Goal: Transaction & Acquisition: Book appointment/travel/reservation

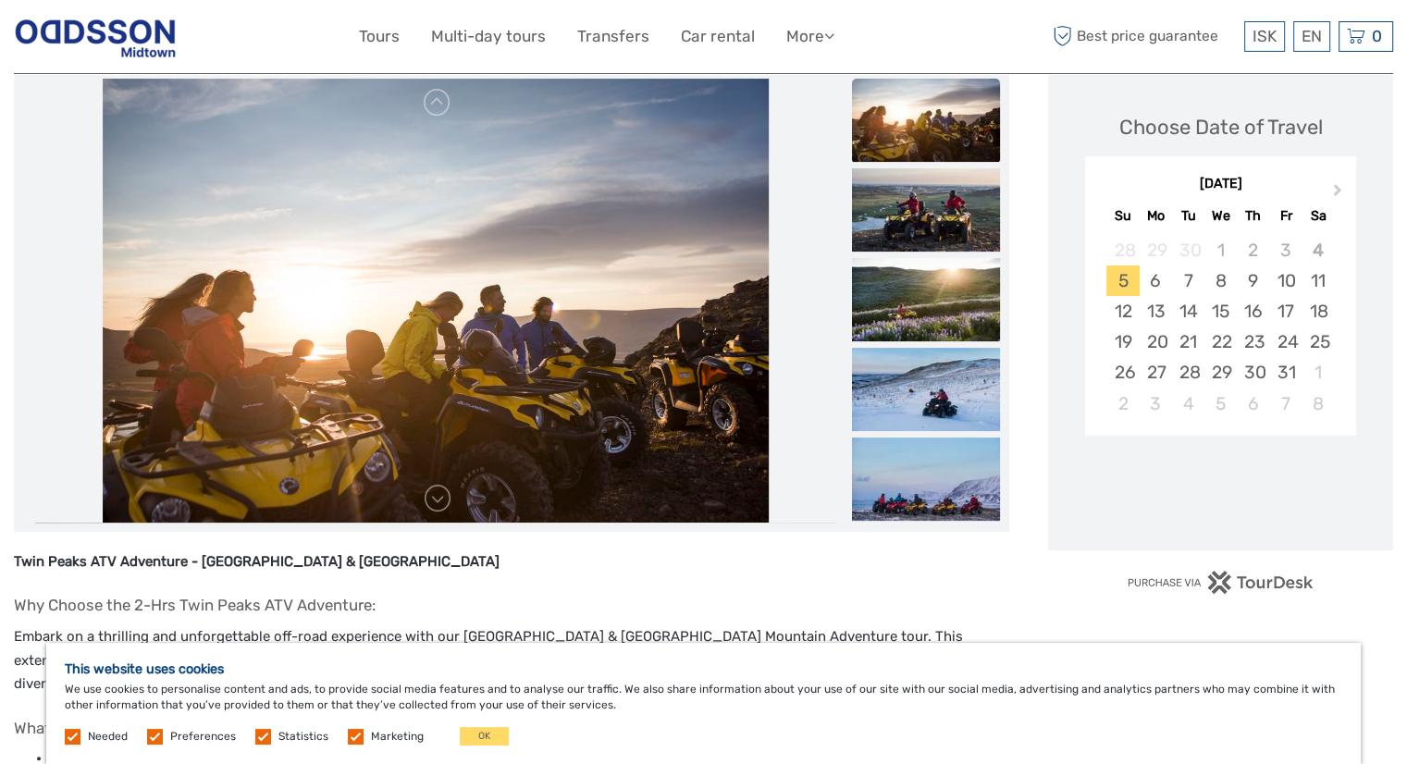
scroll to position [218, 0]
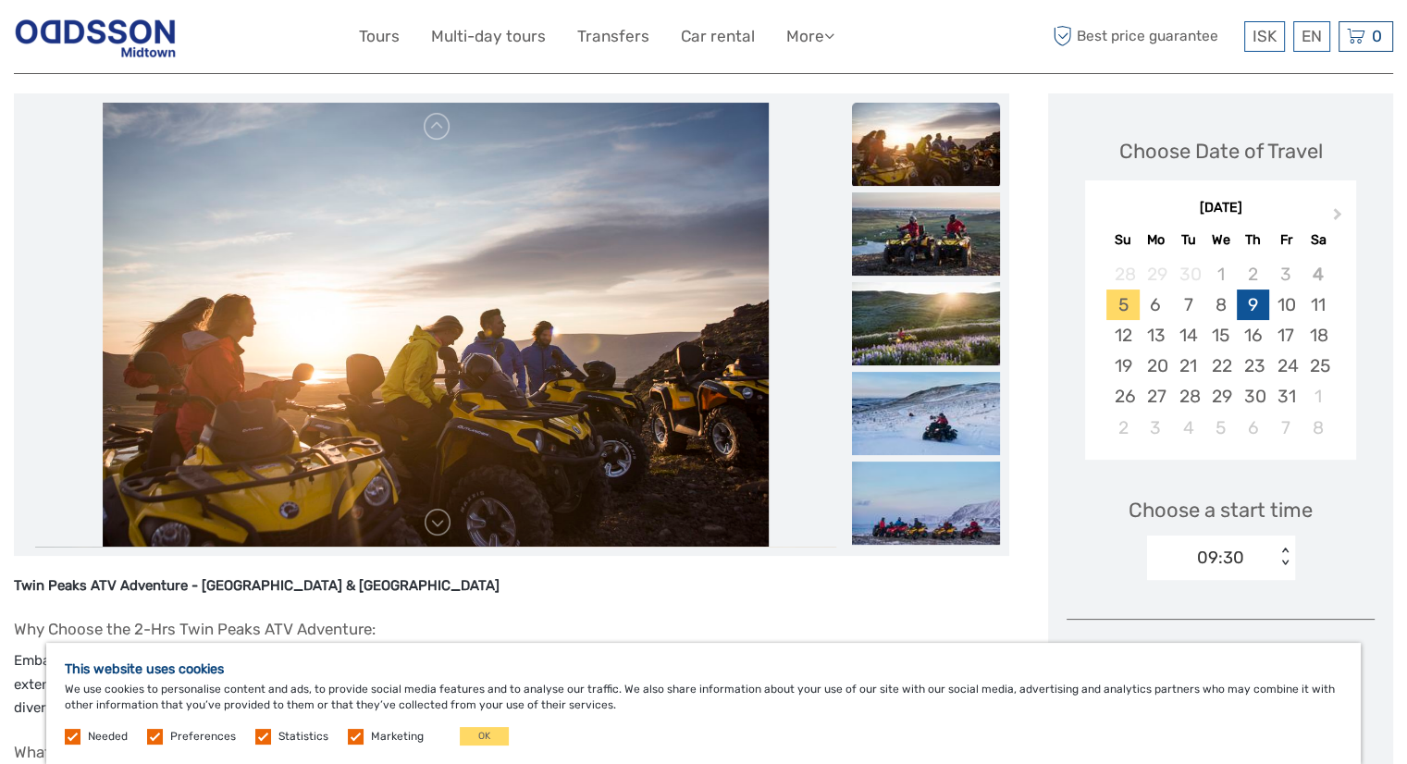
click at [1254, 304] on div "9" at bounding box center [1253, 305] width 32 height 31
click at [1269, 563] on div "09:30" at bounding box center [1211, 558] width 129 height 28
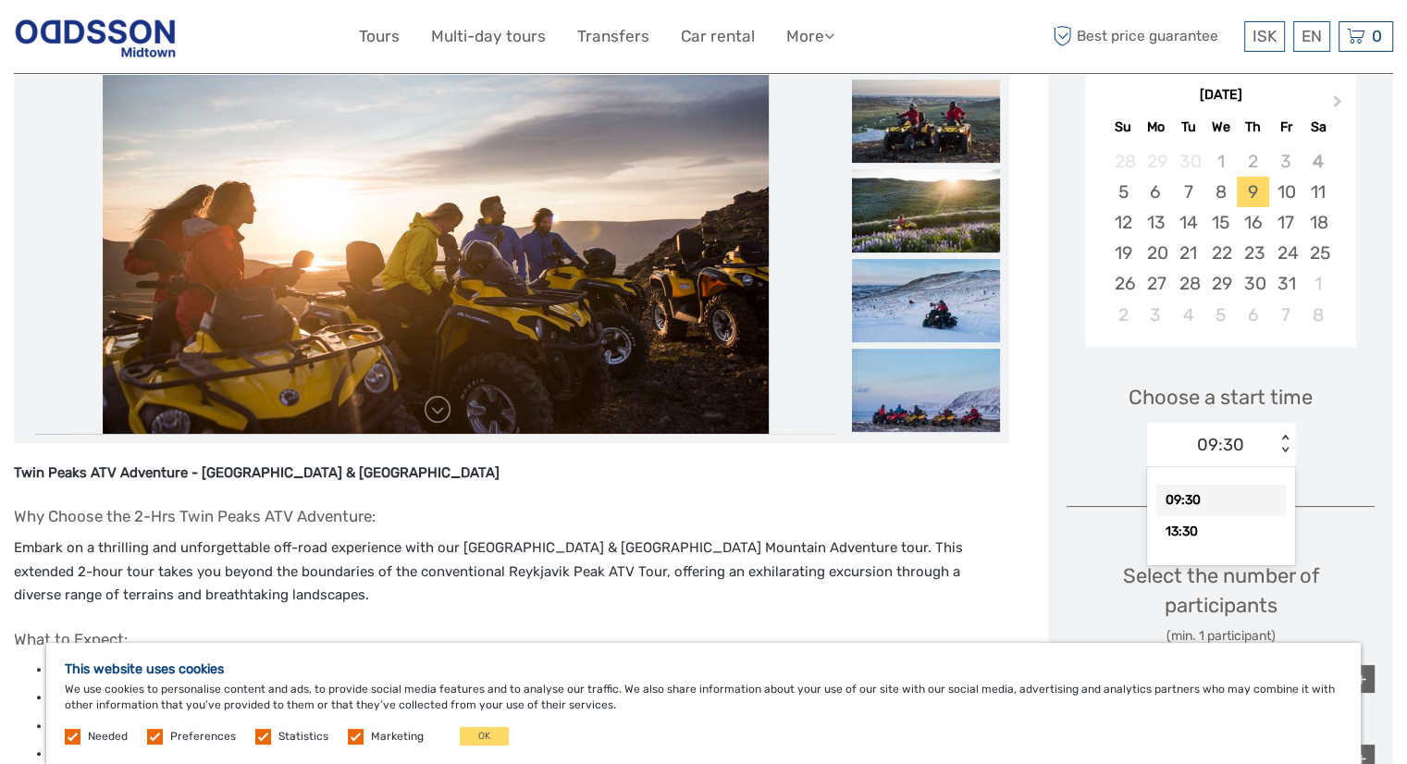
scroll to position [332, 0]
click at [1226, 534] on div "13:30" at bounding box center [1221, 530] width 130 height 31
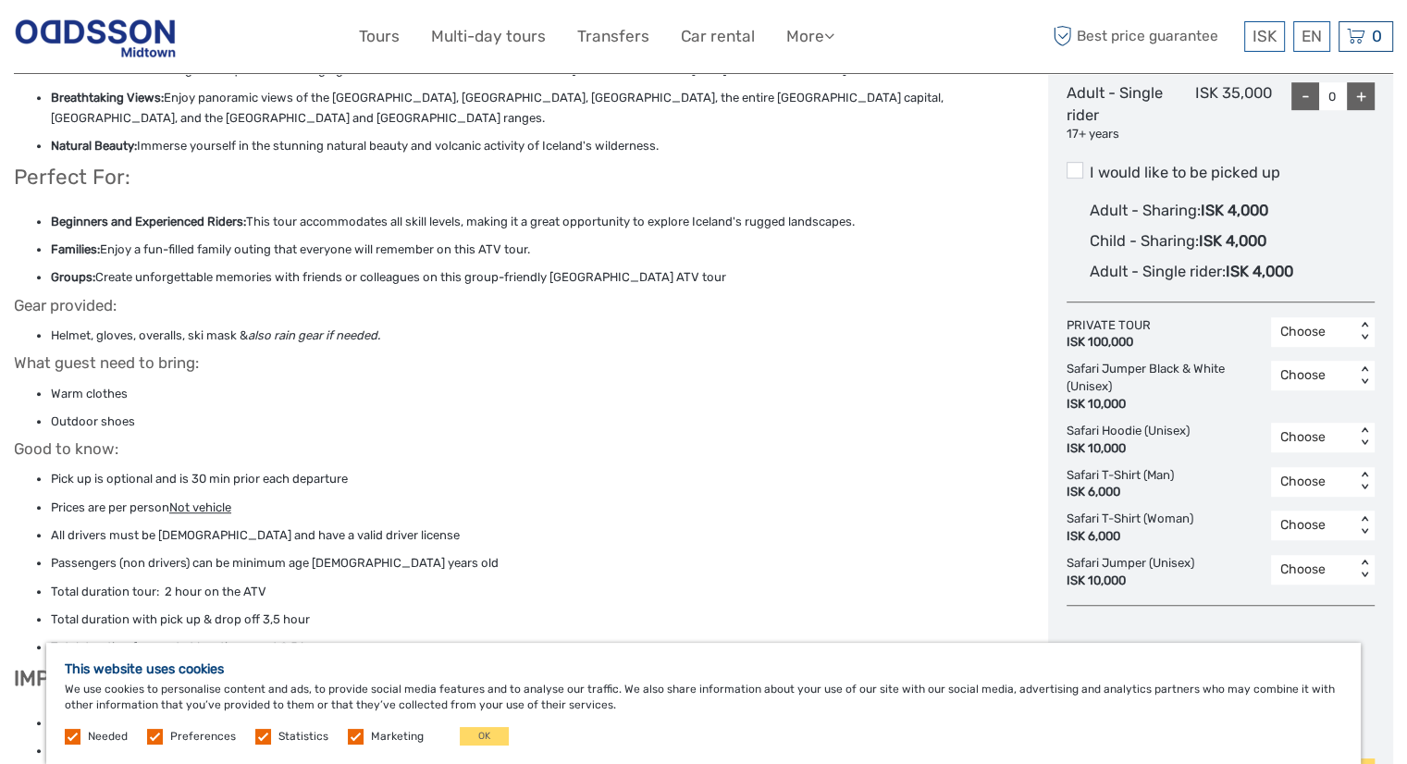
scroll to position [1075, 0]
click at [1301, 379] on div "Choose" at bounding box center [1313, 373] width 66 height 19
click at [1208, 440] on div "Safari Hoodie (Unisex) ISK 10,000 Choose < >" at bounding box center [1221, 438] width 308 height 35
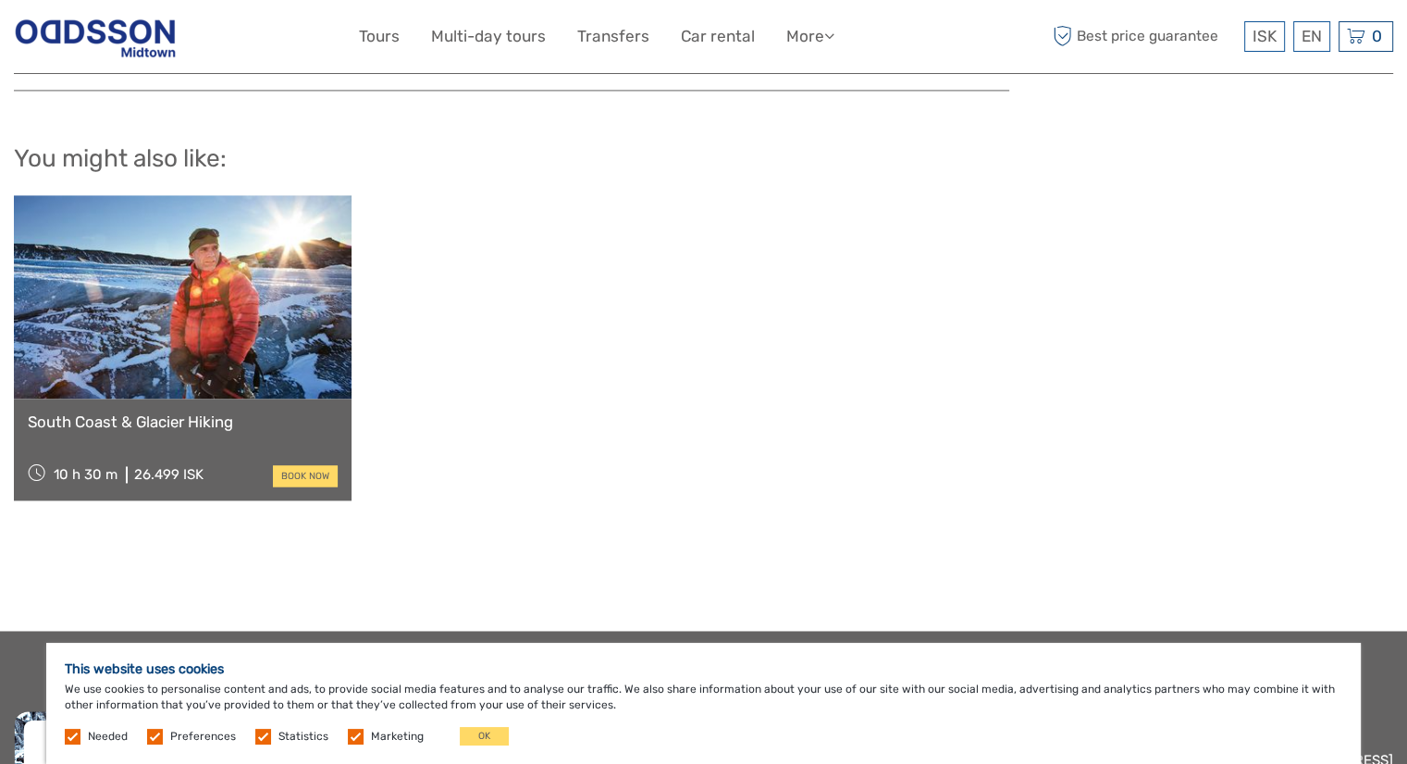
scroll to position [2821, 0]
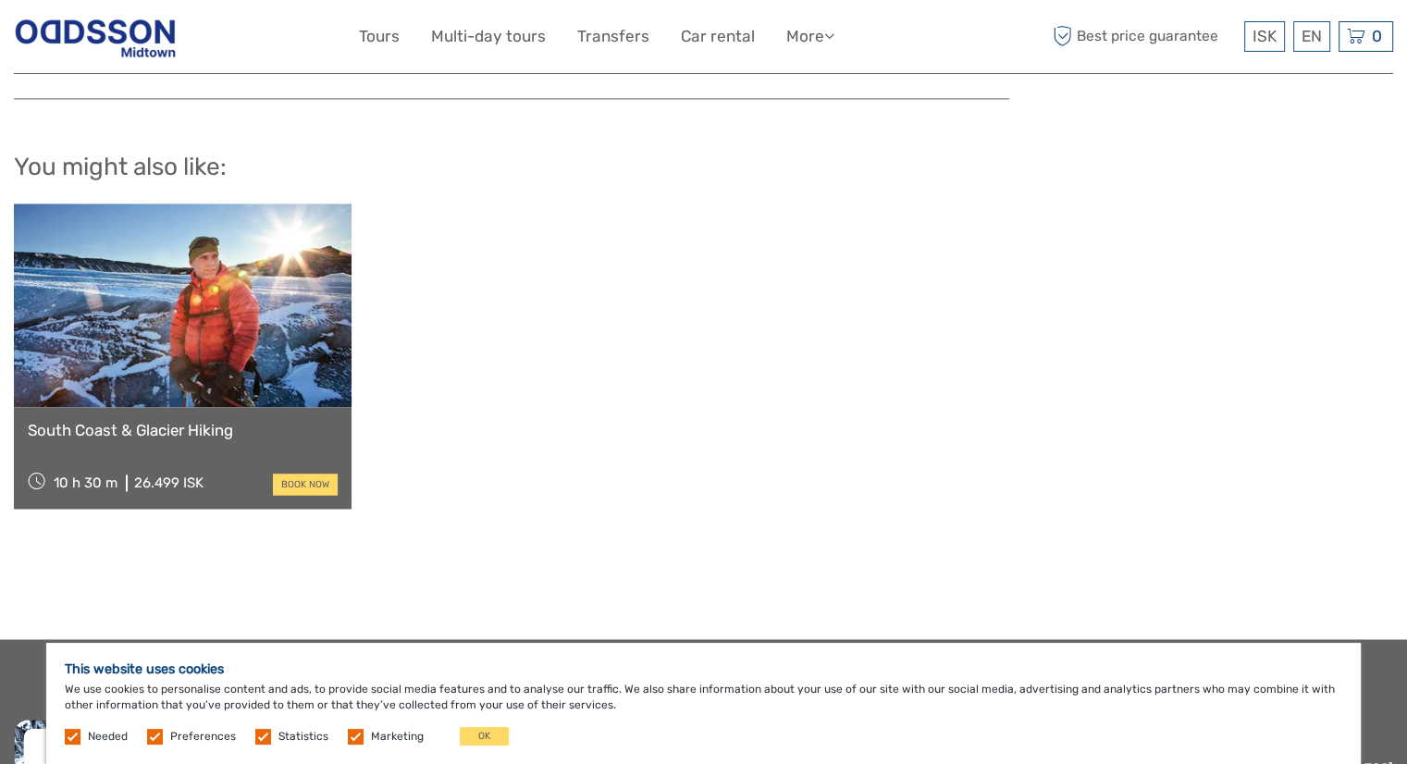
click at [395, 223] on div "South Coast & Glacier Hiking 10 h 30 m 26.499 ISK book now" at bounding box center [703, 356] width 1379 height 305
click at [383, 47] on link "Tours" at bounding box center [379, 36] width 41 height 27
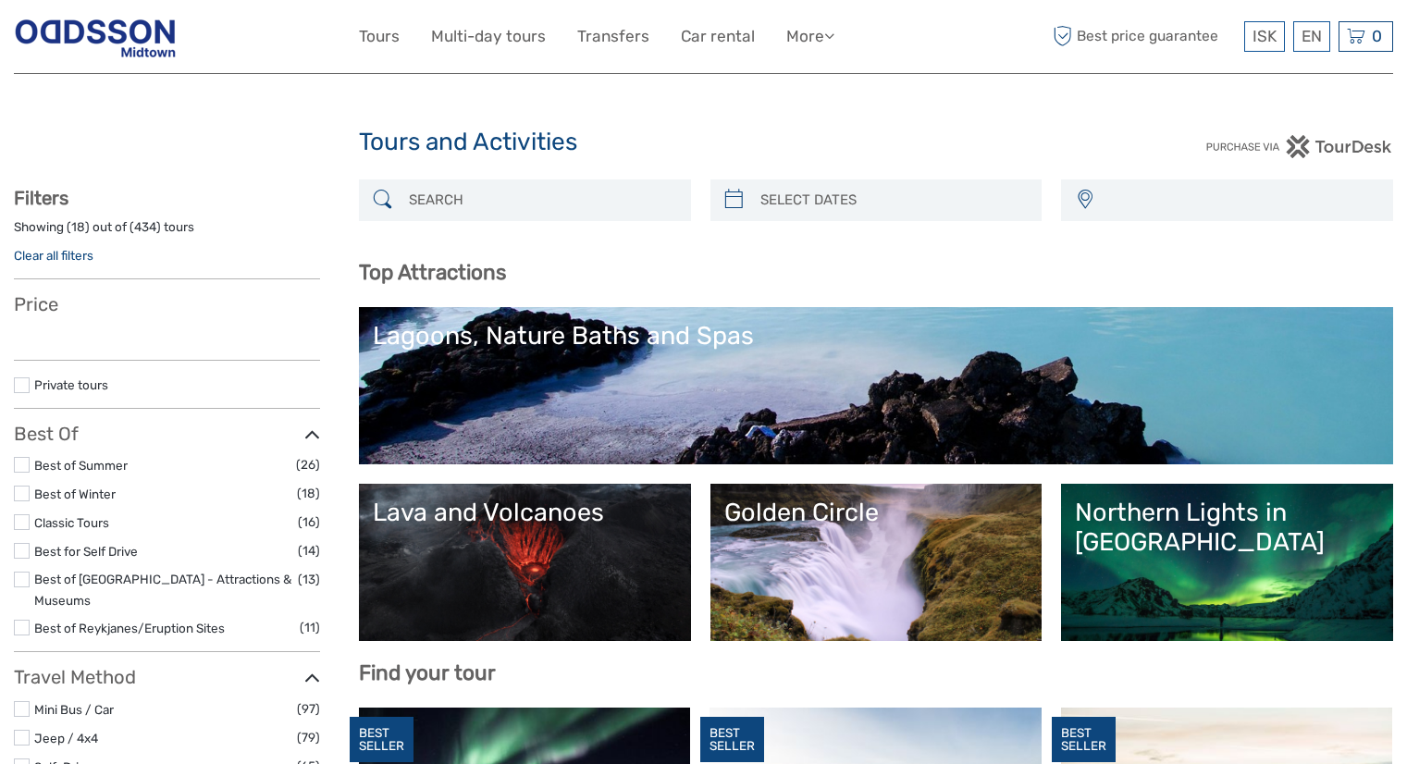
select select
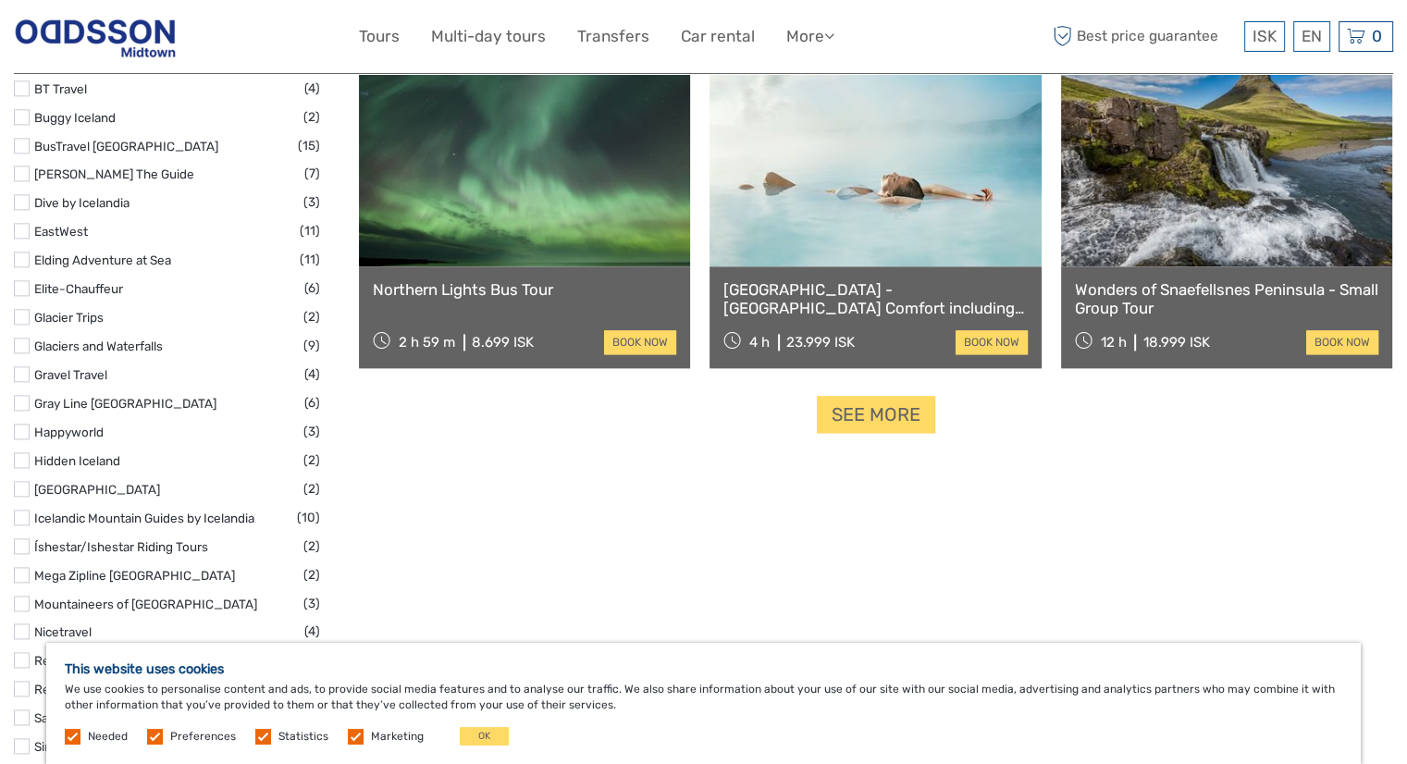
scroll to position [2268, 0]
drag, startPoint x: 907, startPoint y: 423, endPoint x: 886, endPoint y: 422, distance: 20.4
click at [886, 422] on link "See more" at bounding box center [876, 415] width 118 height 38
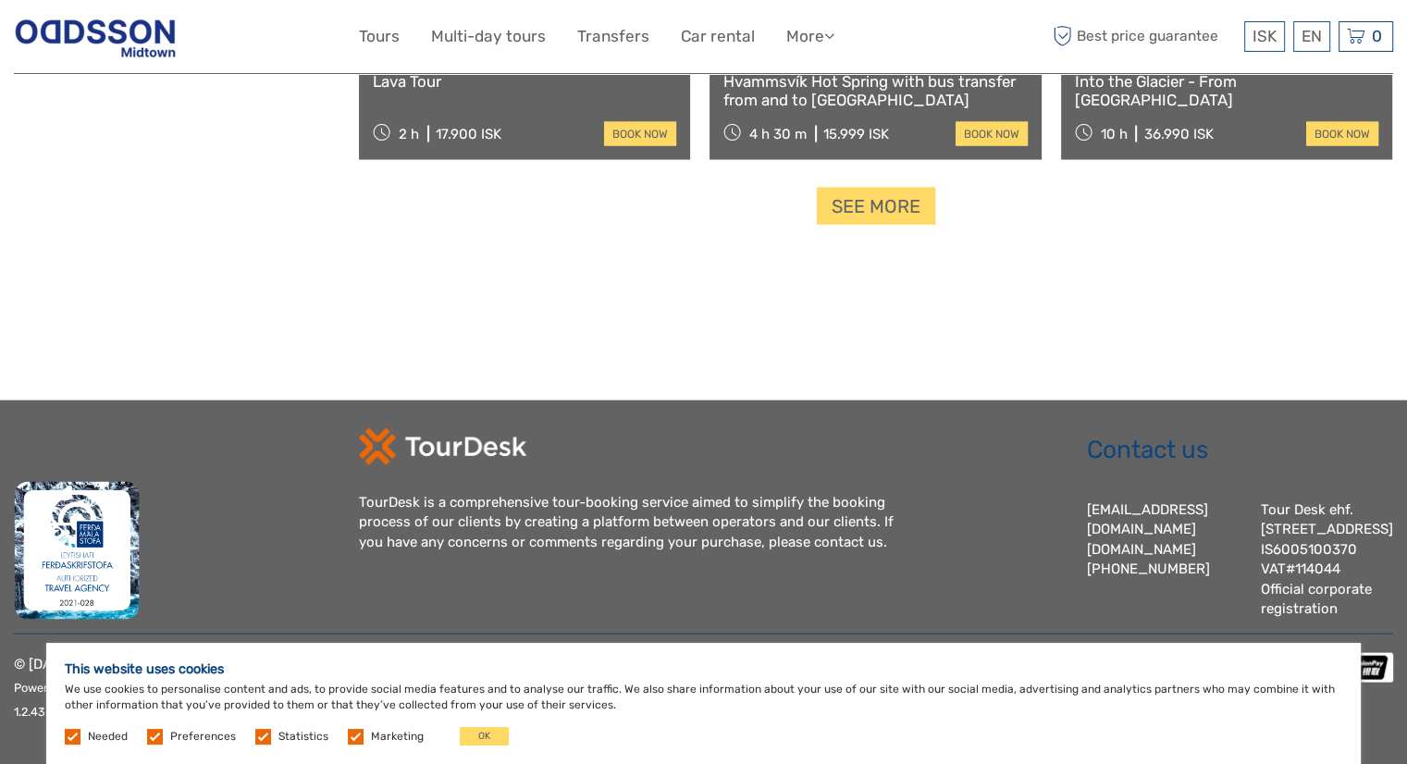
scroll to position [3781, 0]
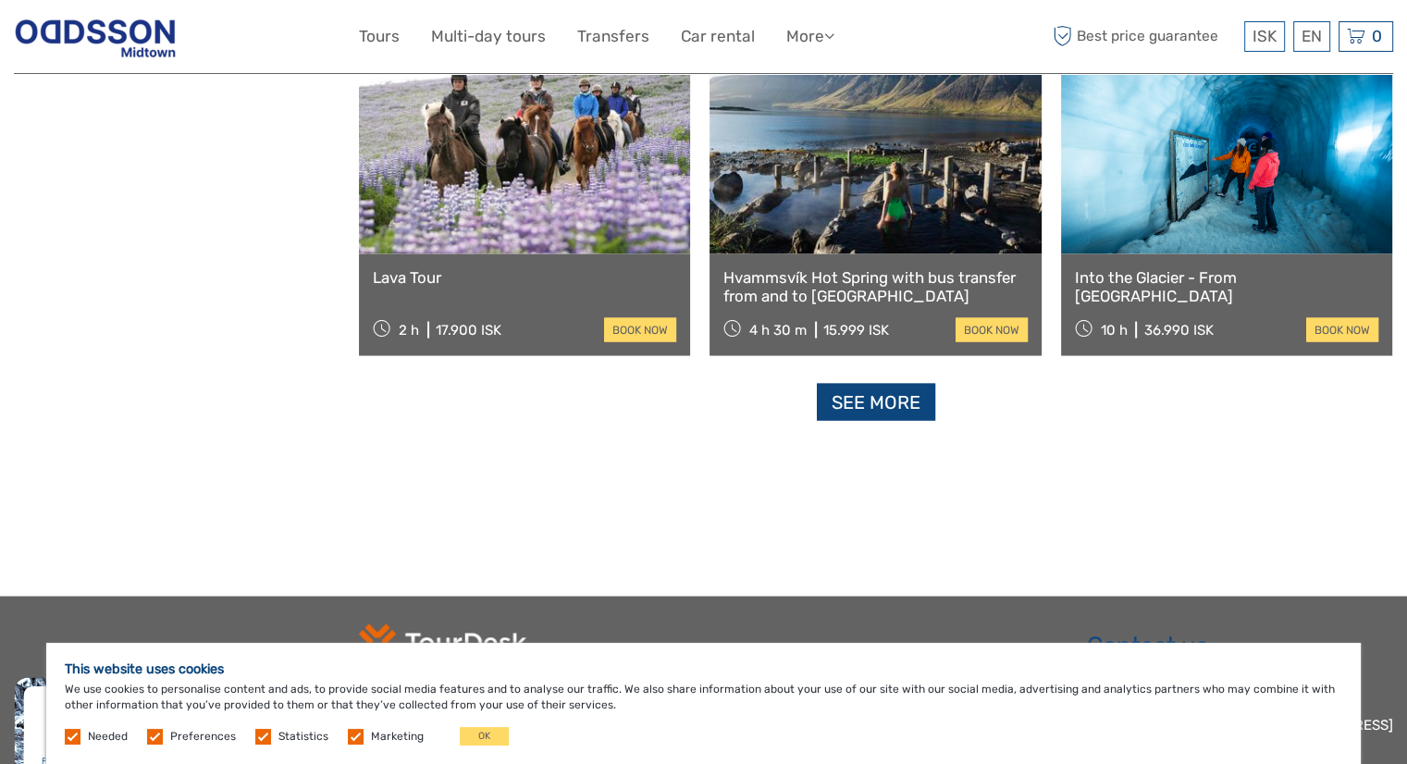
click at [909, 401] on link "See more" at bounding box center [876, 403] width 118 height 38
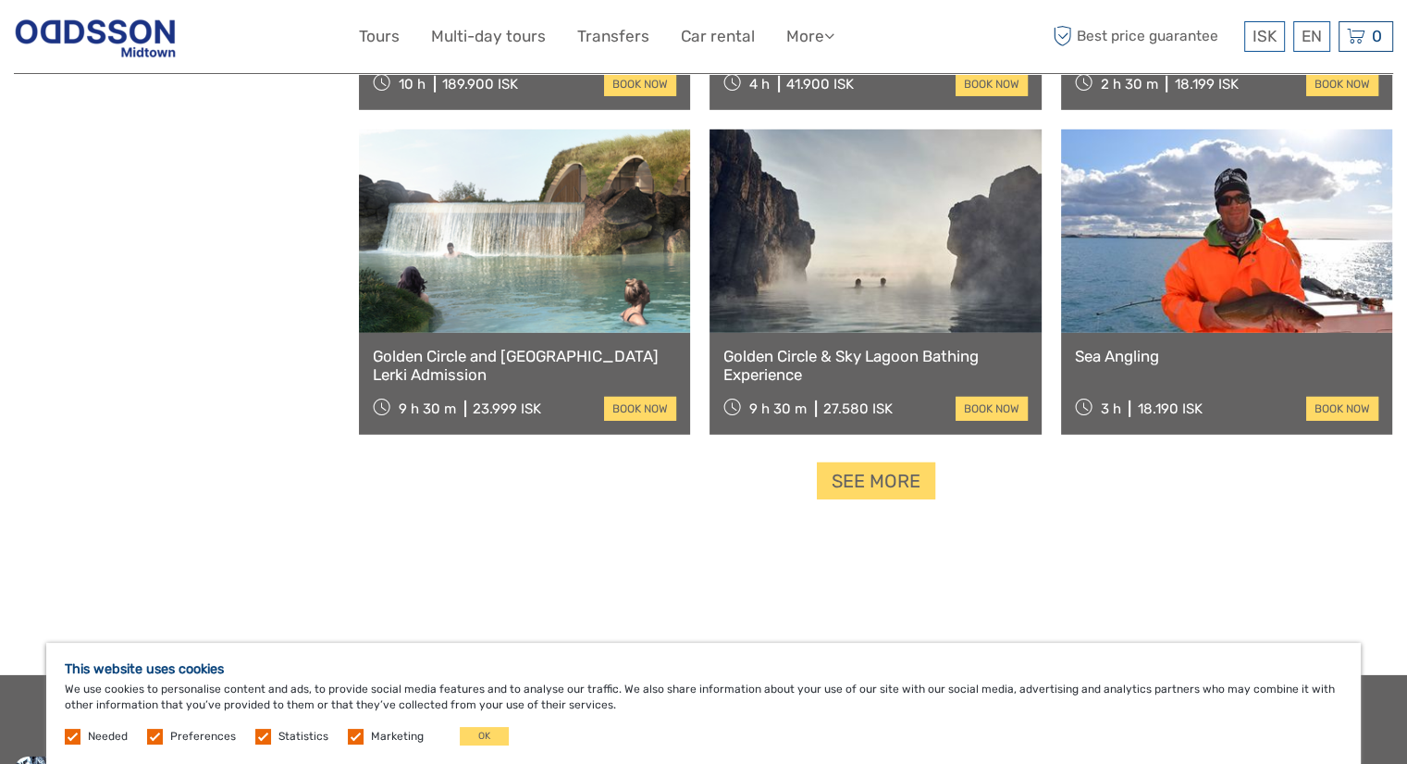
scroll to position [5654, 0]
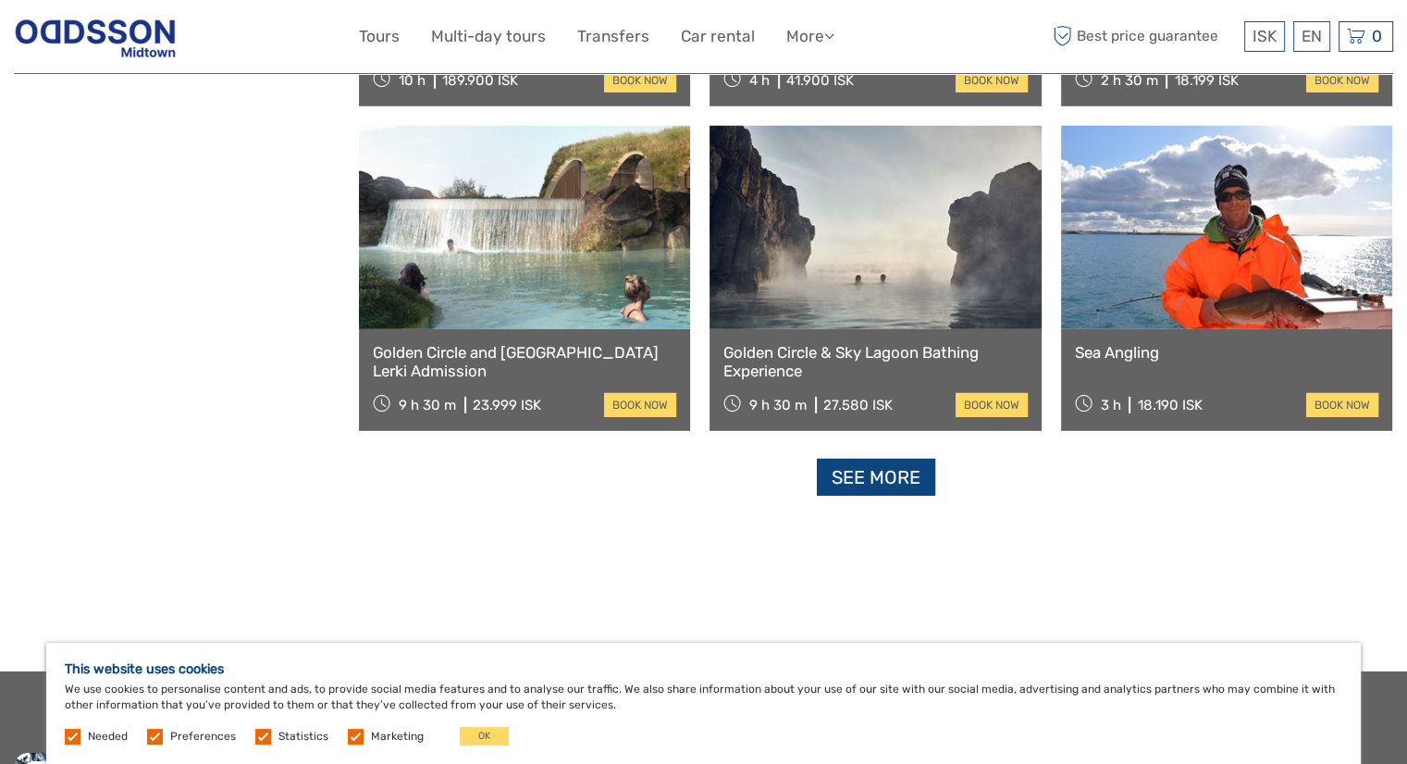
click at [902, 475] on link "See more" at bounding box center [876, 478] width 118 height 38
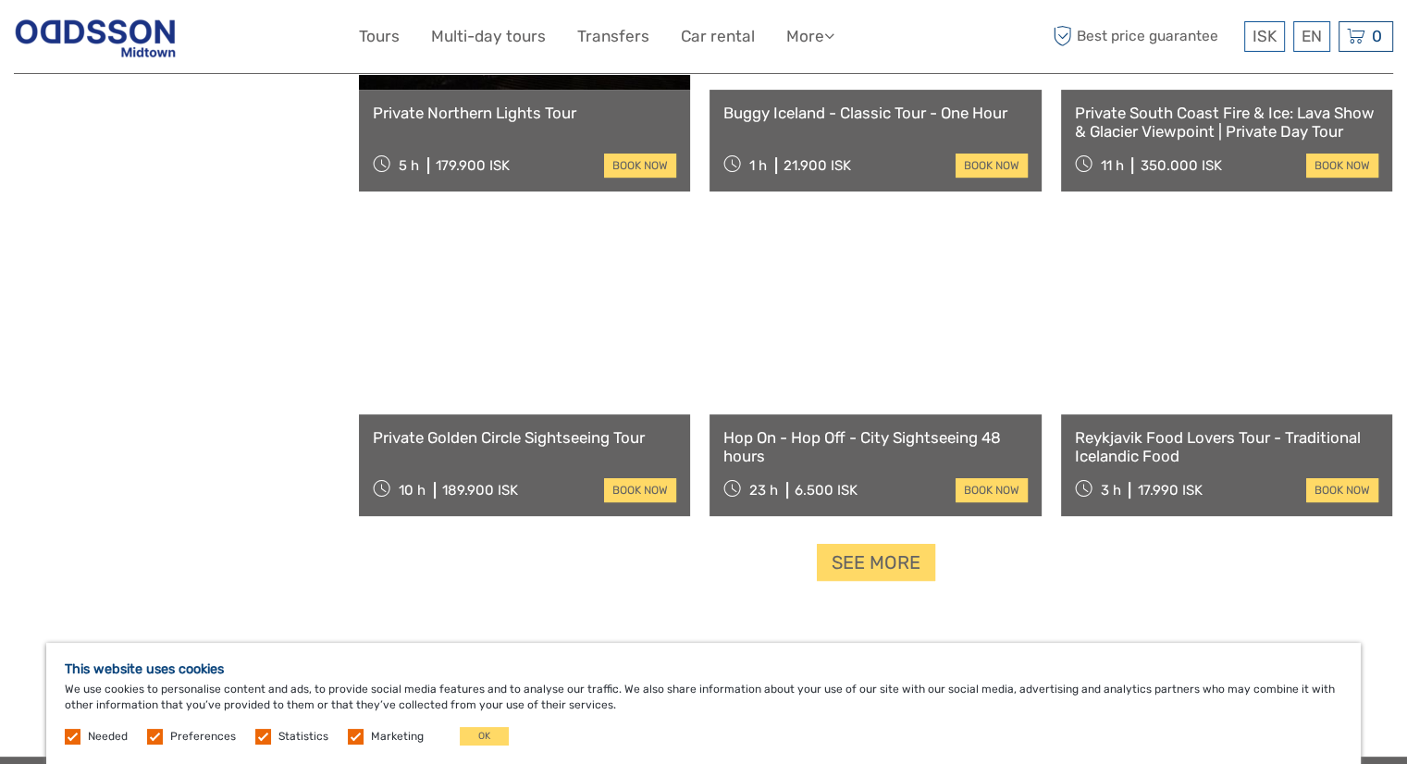
scroll to position [7652, 0]
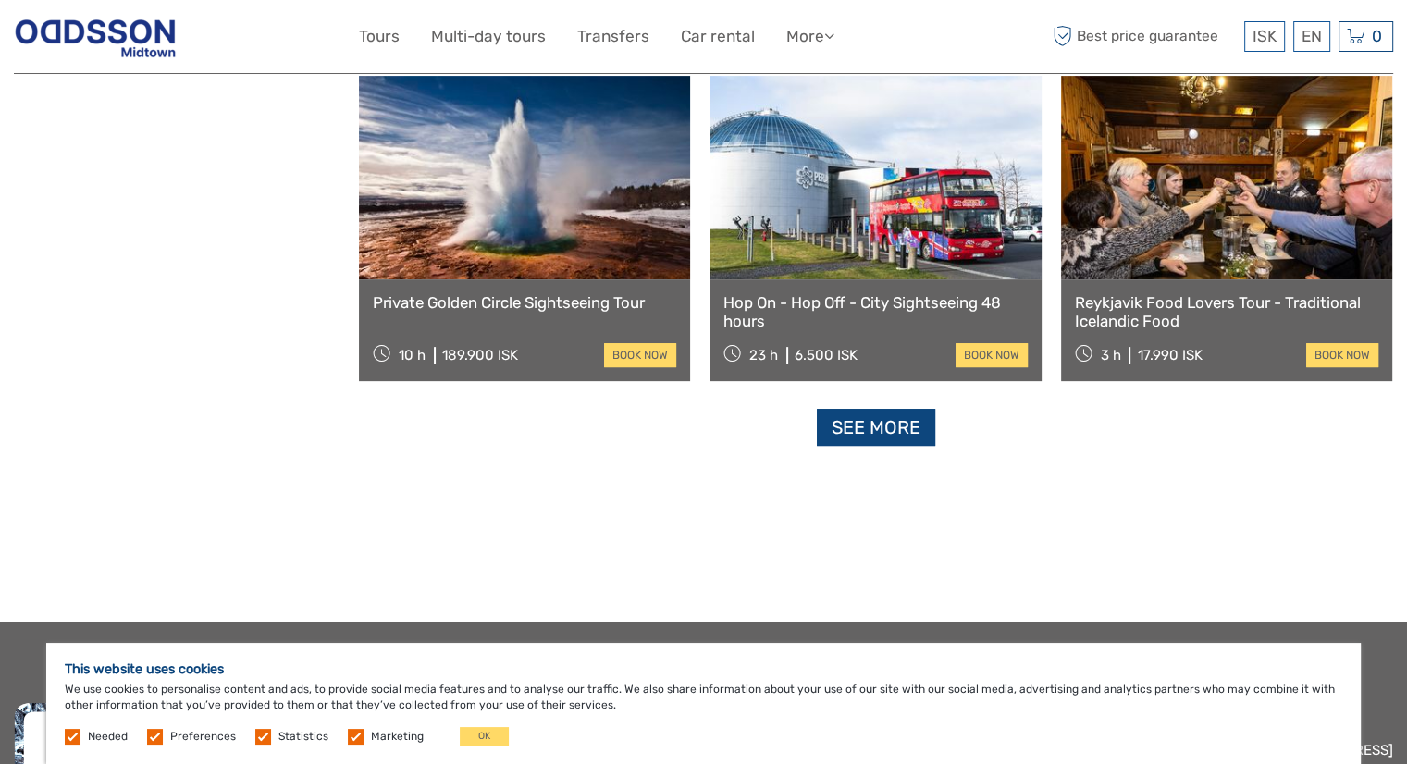
click at [929, 415] on link "See more" at bounding box center [876, 428] width 118 height 38
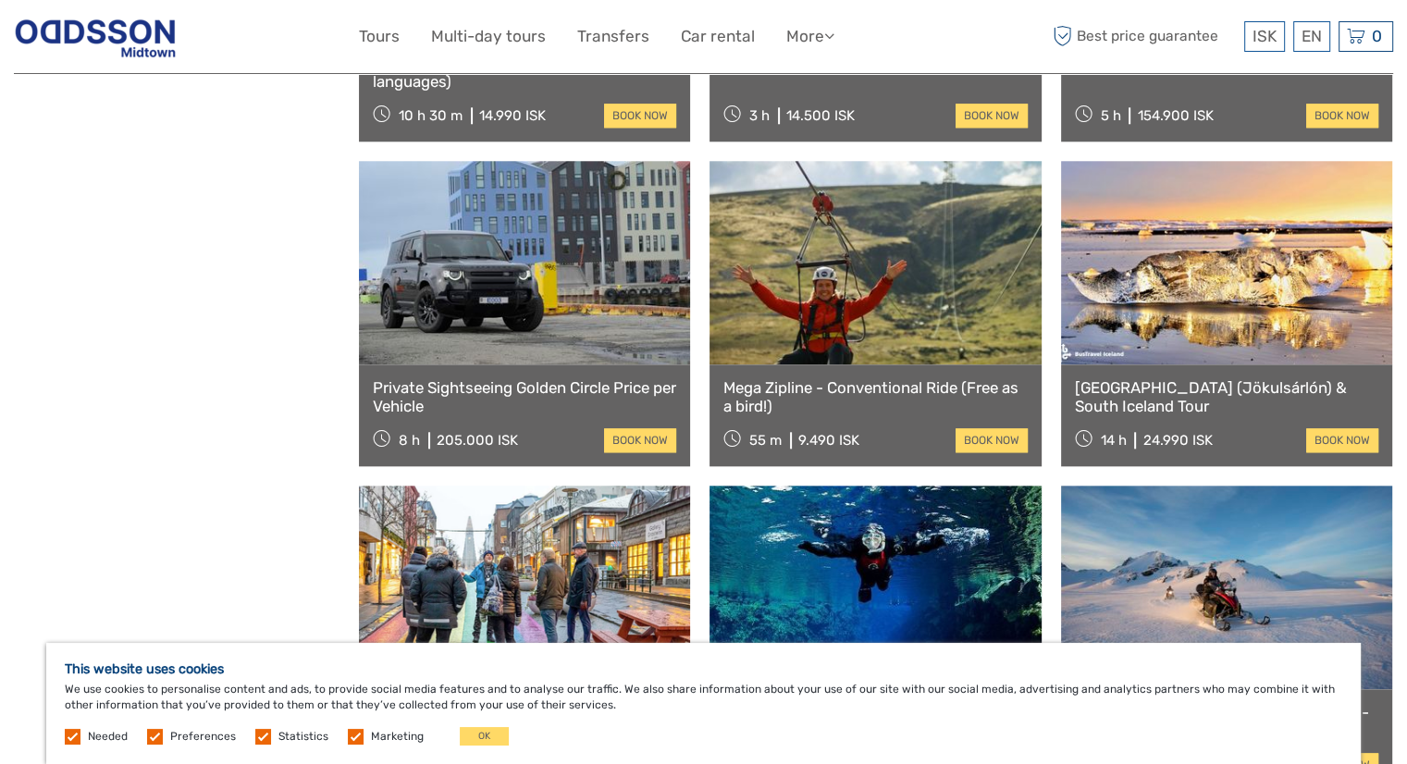
scroll to position [8865, 0]
click at [908, 397] on link "Mega Zipline - Conventional Ride (Free as a bird!)" at bounding box center [874, 398] width 303 height 38
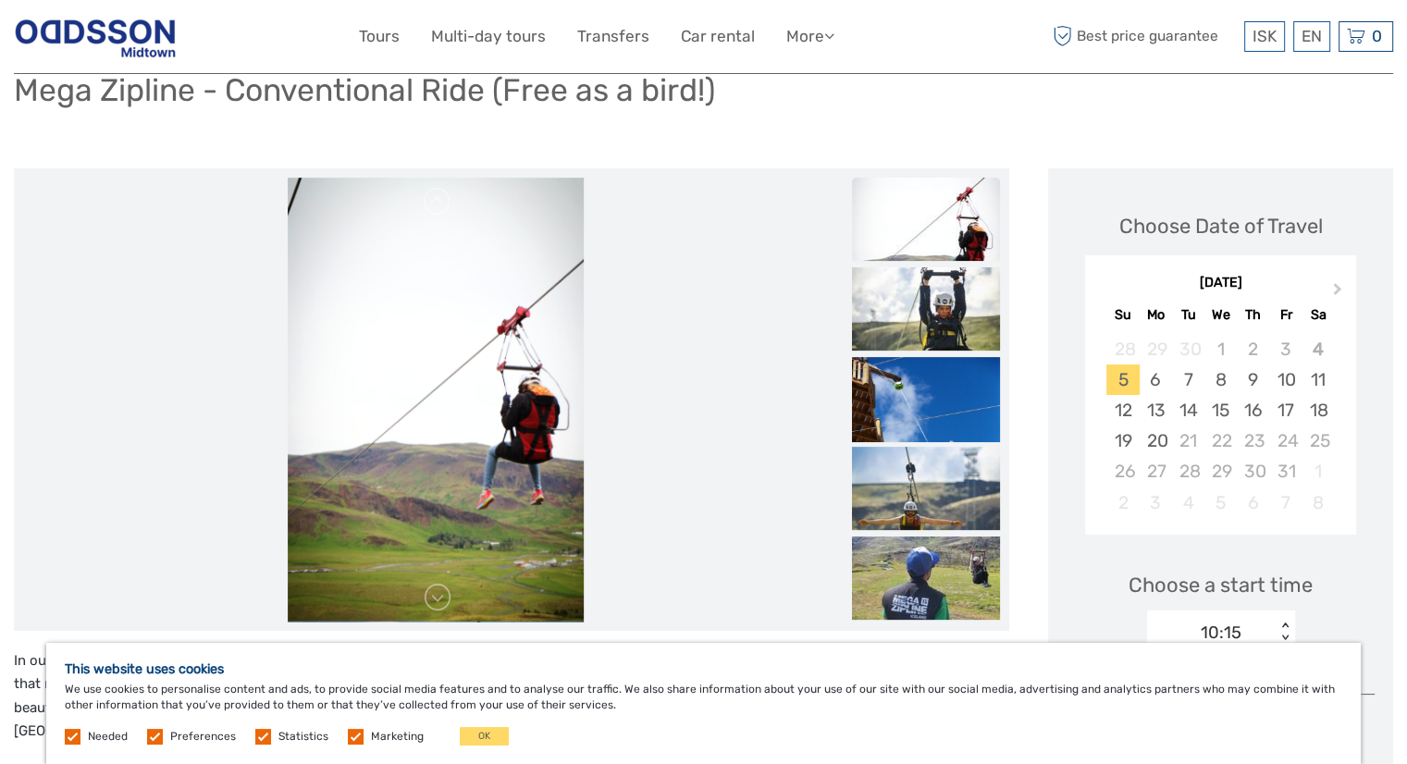
scroll to position [159, 0]
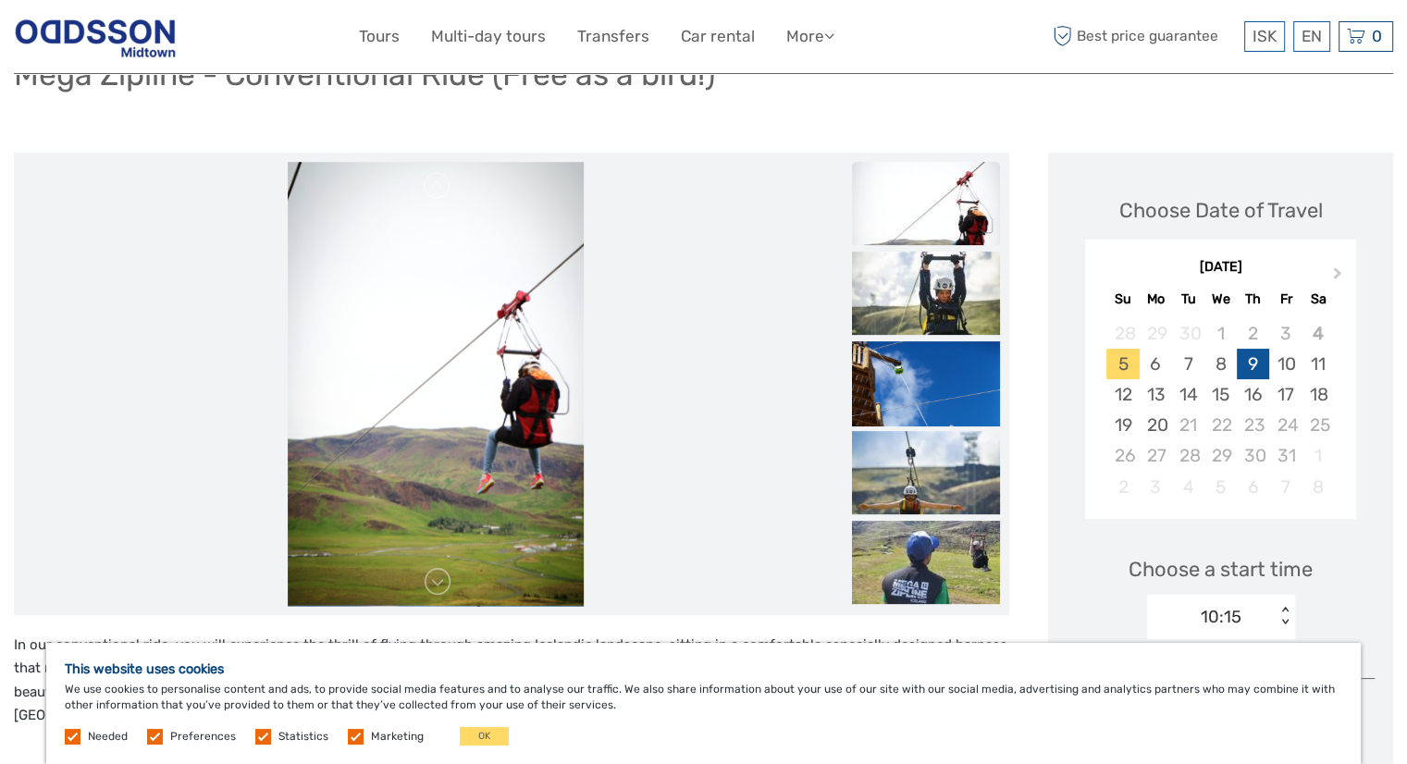
click at [1258, 367] on div "9" at bounding box center [1253, 364] width 32 height 31
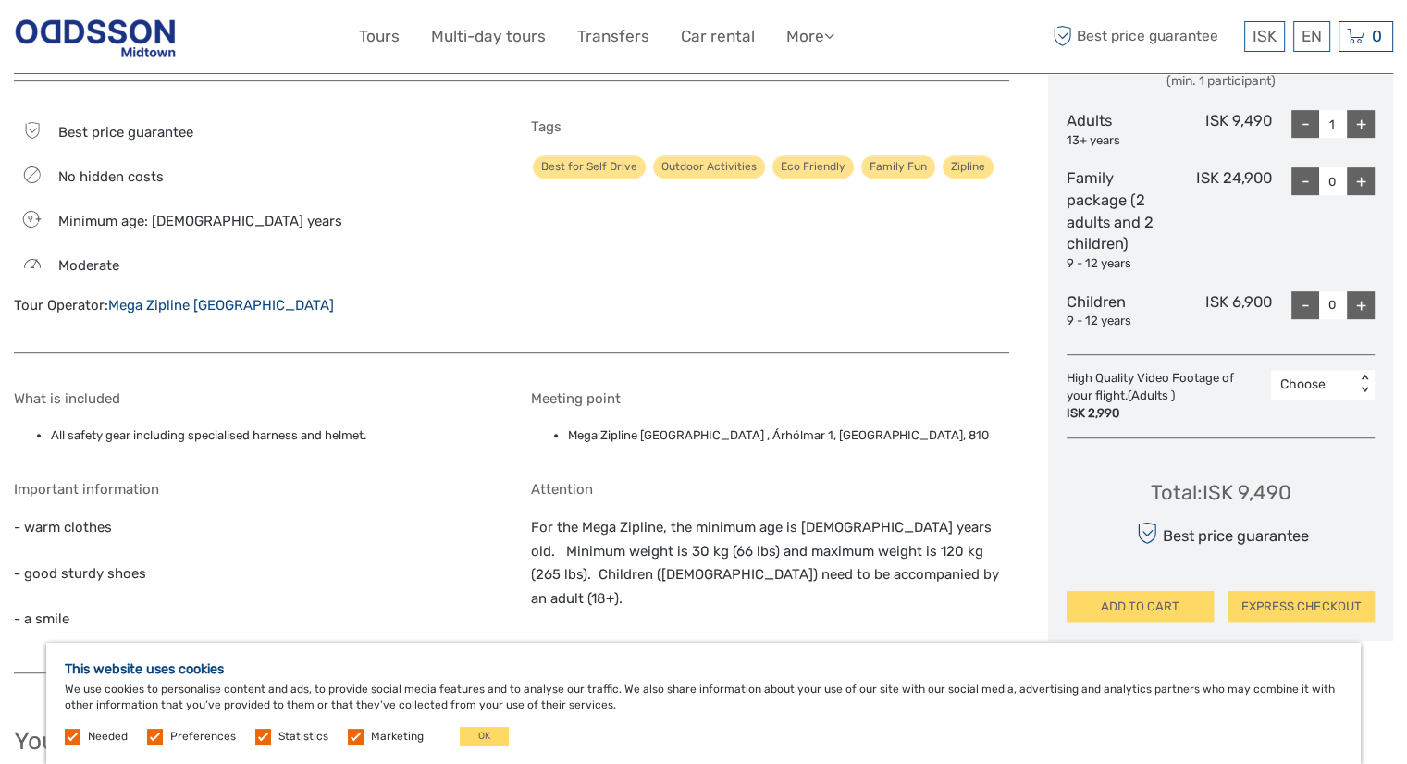
scroll to position [895, 0]
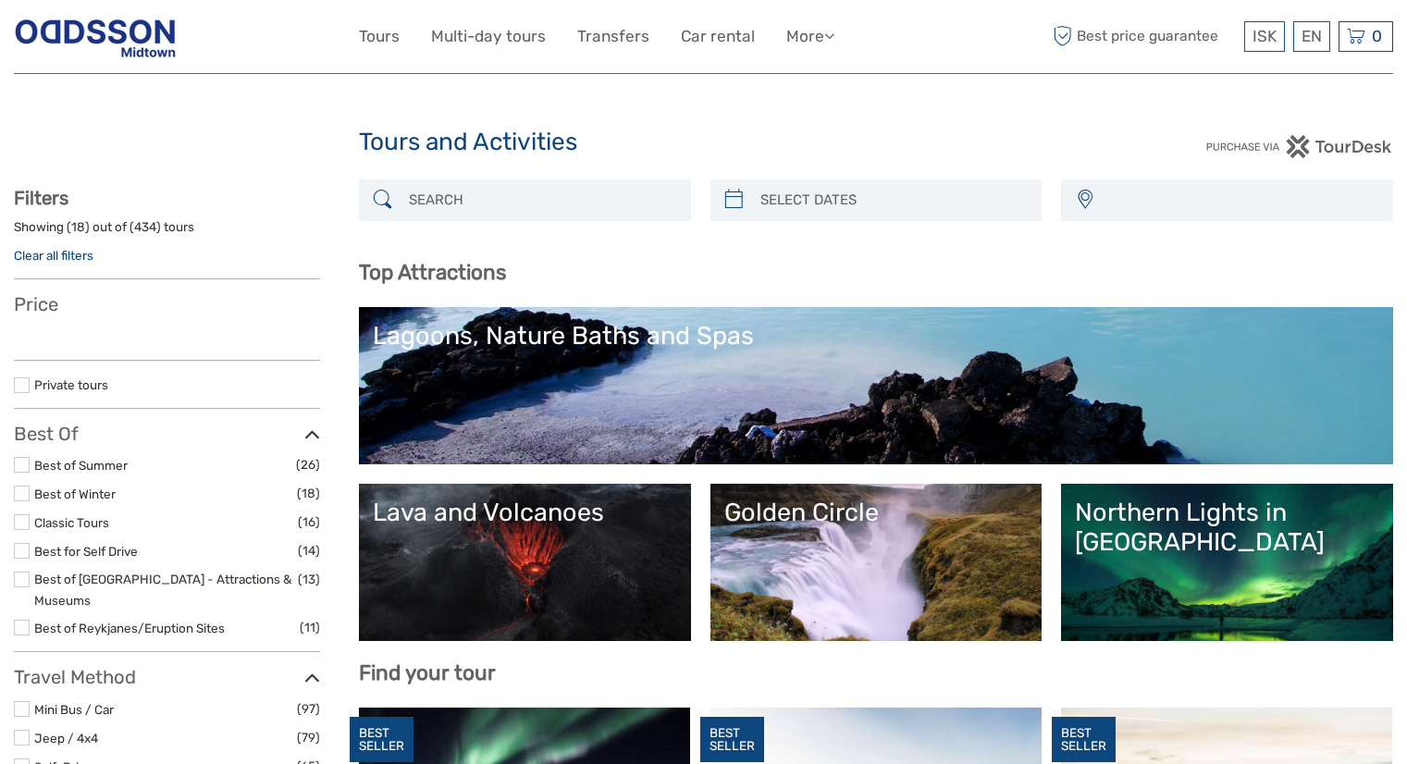
select select
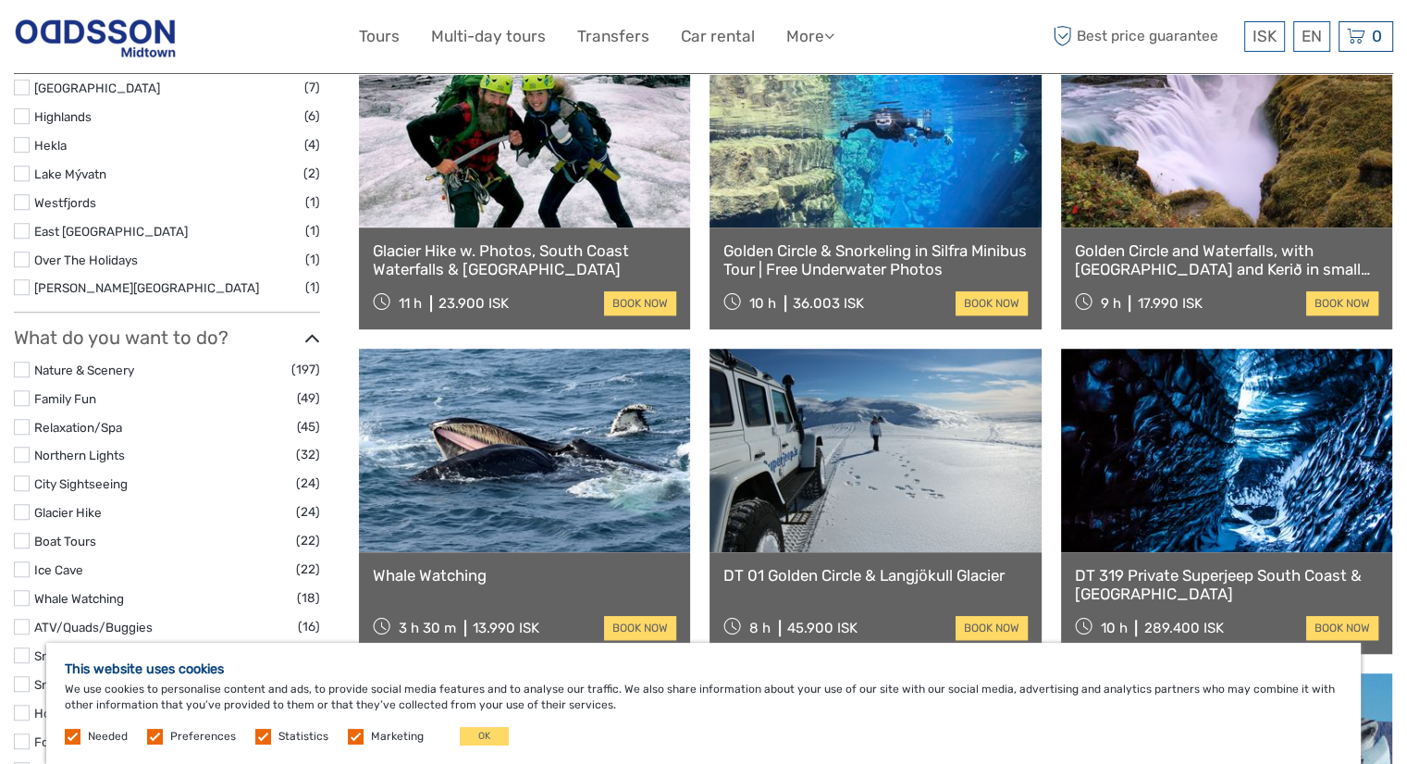
scroll to position [1335, 0]
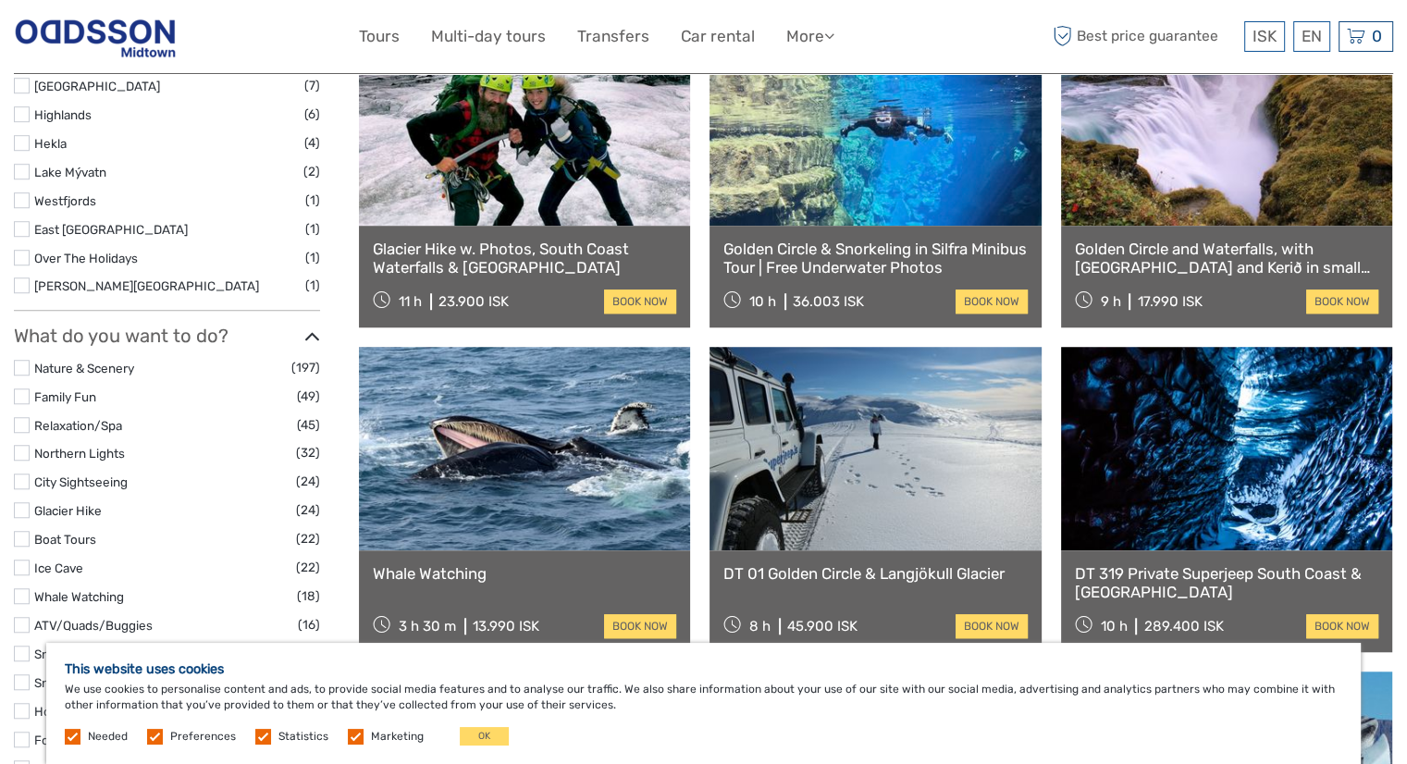
click at [1155, 426] on link at bounding box center [1226, 449] width 331 height 204
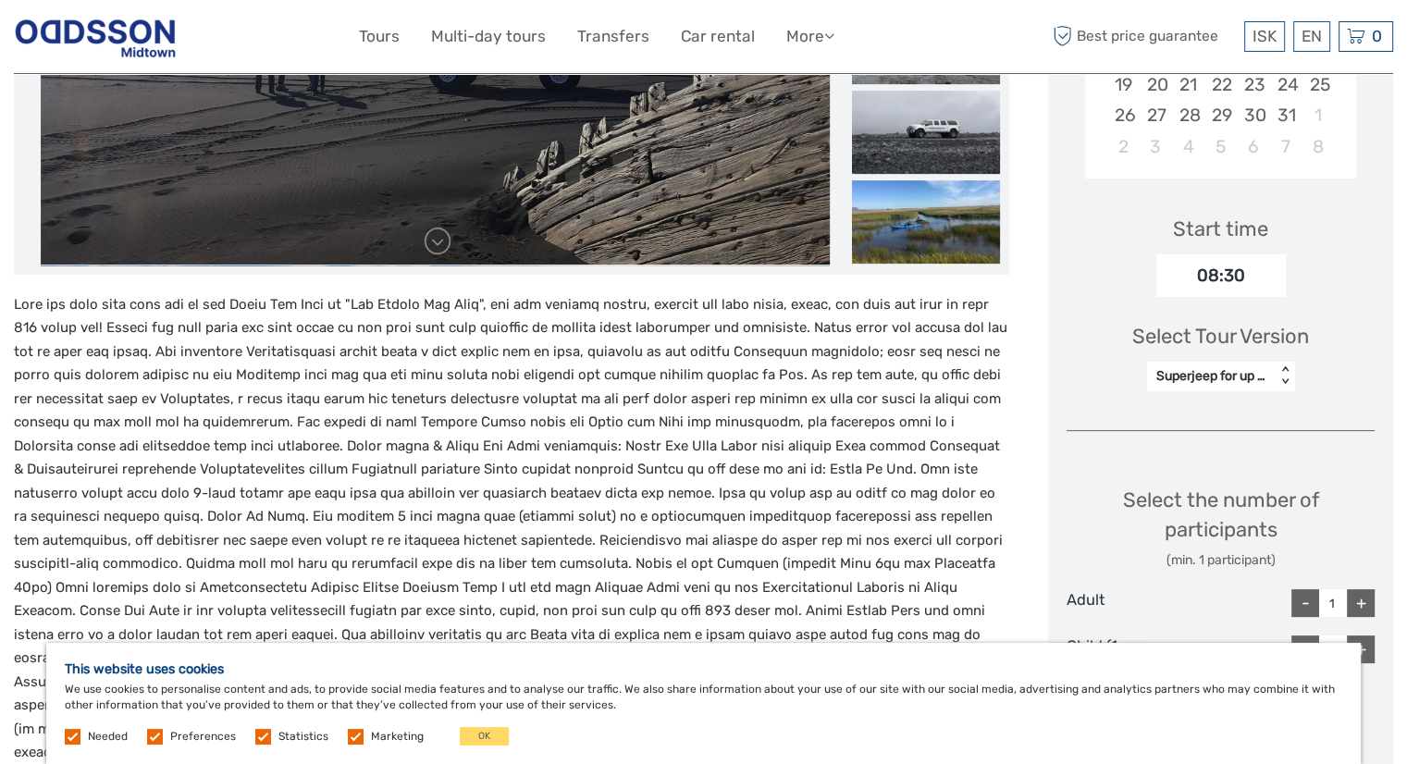
scroll to position [463, 0]
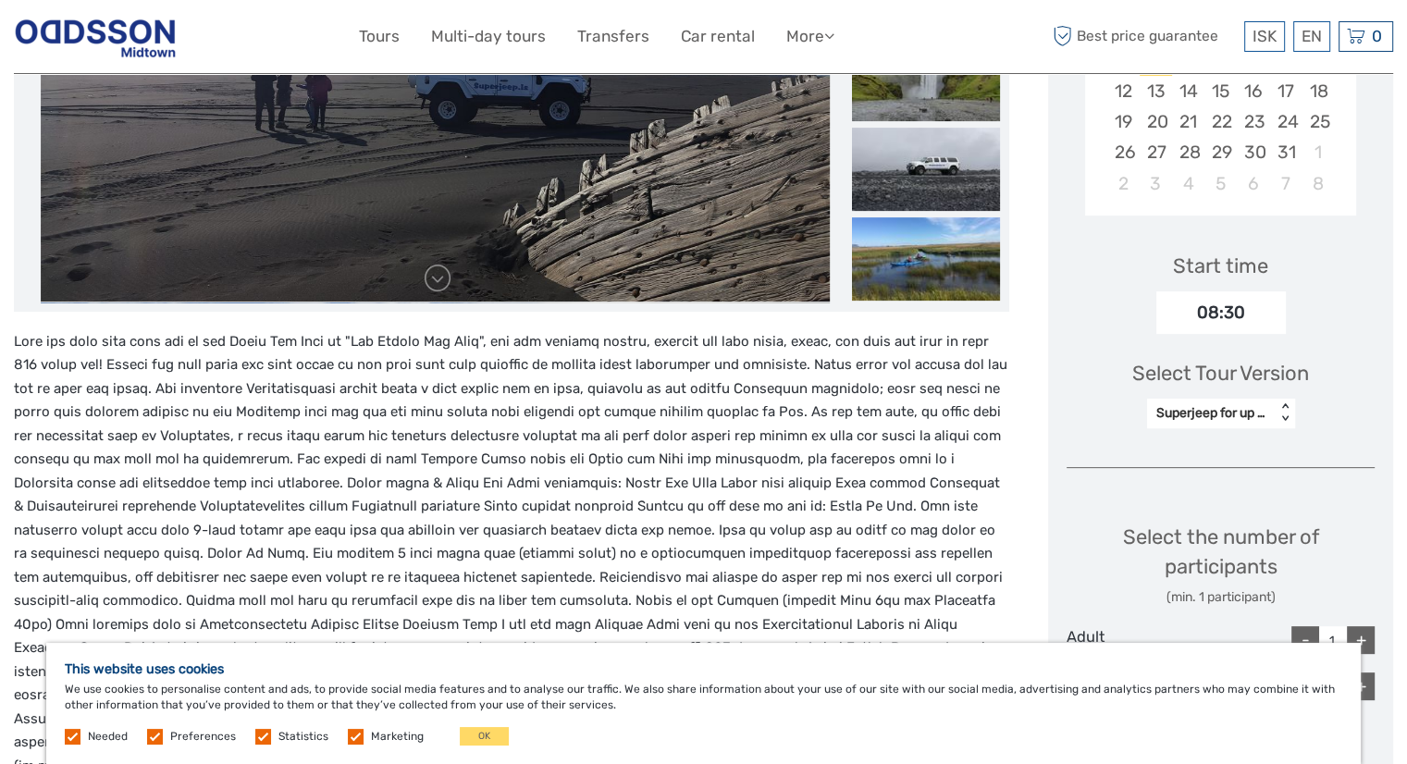
click at [1230, 308] on div "08:30" at bounding box center [1221, 312] width 130 height 43
click at [1225, 423] on div "Superjeep for up to 6 persons" at bounding box center [1211, 413] width 129 height 22
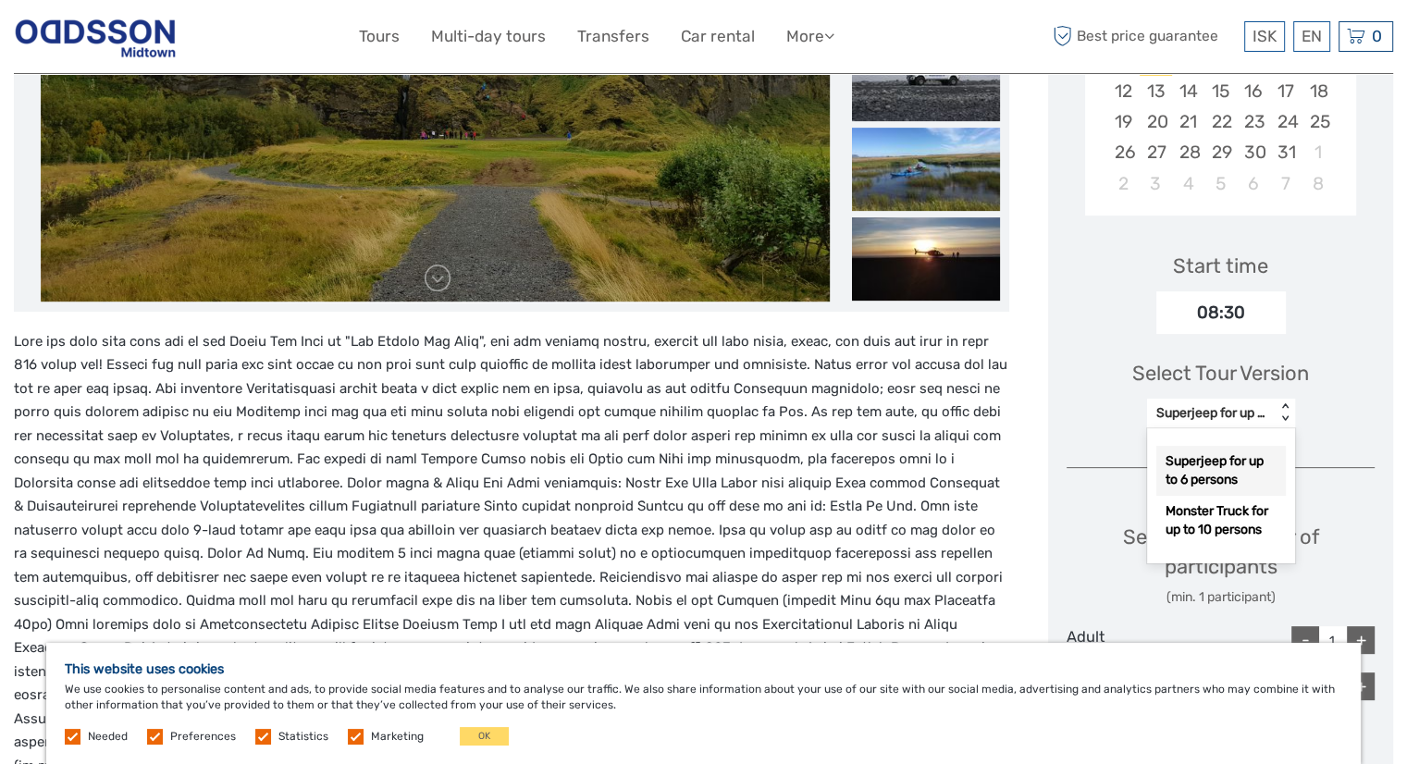
click at [1219, 482] on div "Superjeep for up to 6 persons" at bounding box center [1221, 471] width 130 height 50
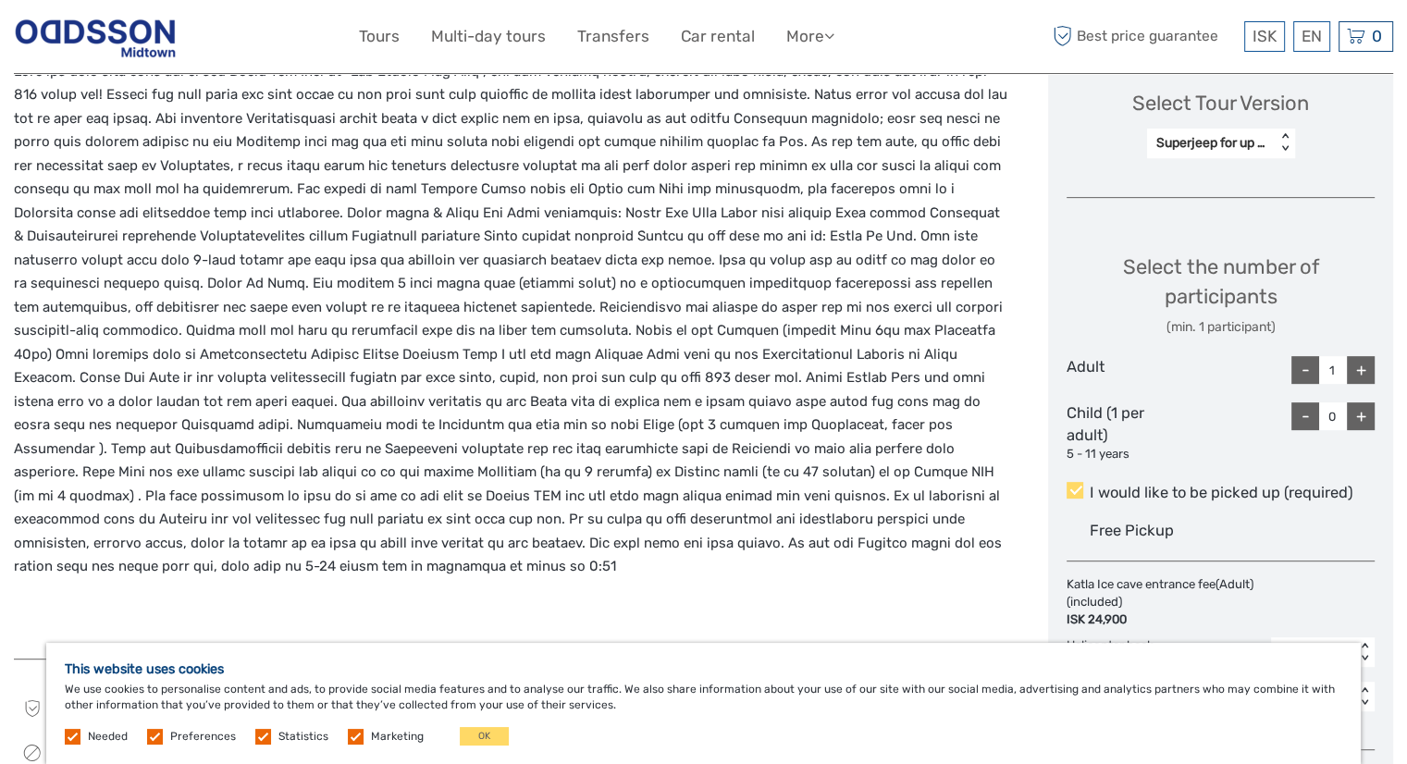
scroll to position [744, 0]
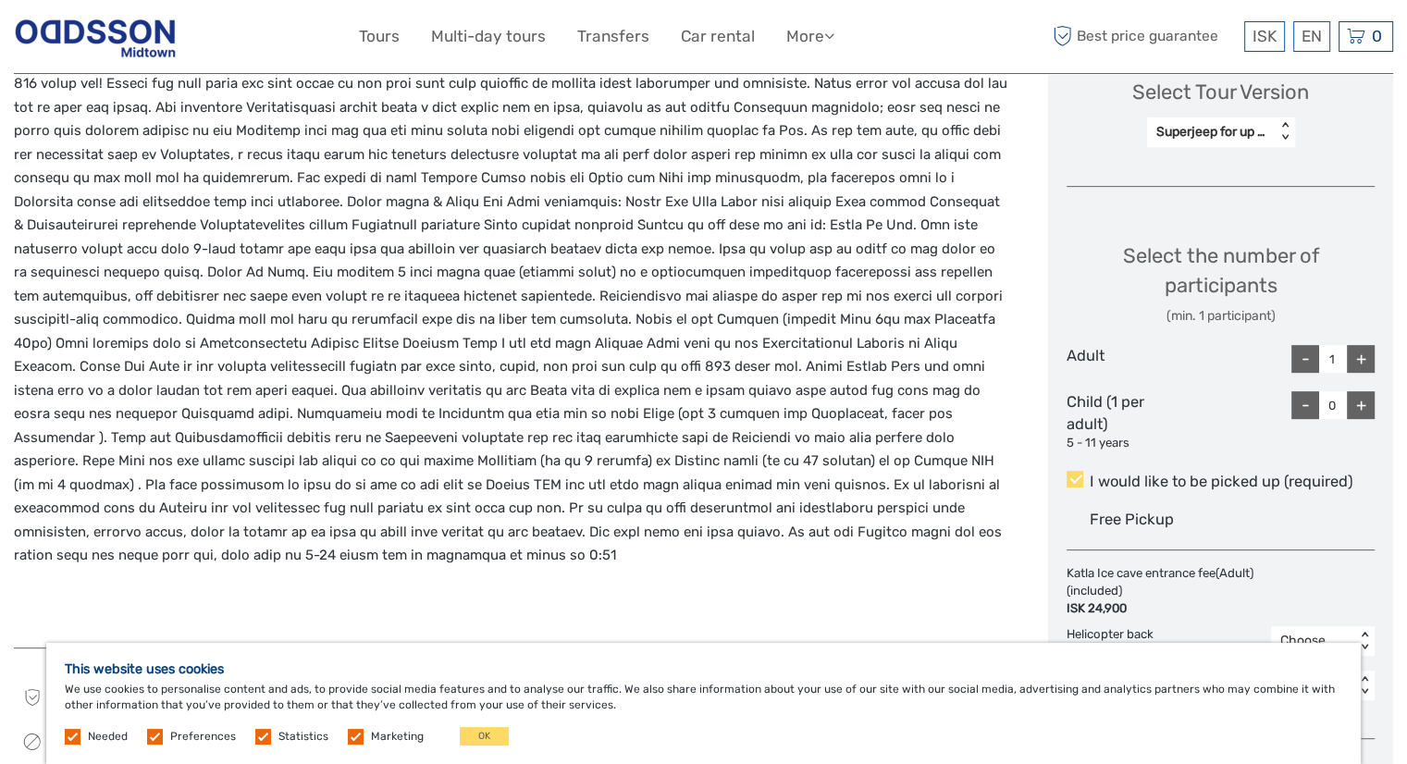
click at [1370, 349] on div "+" at bounding box center [1361, 359] width 28 height 28
type input "3"
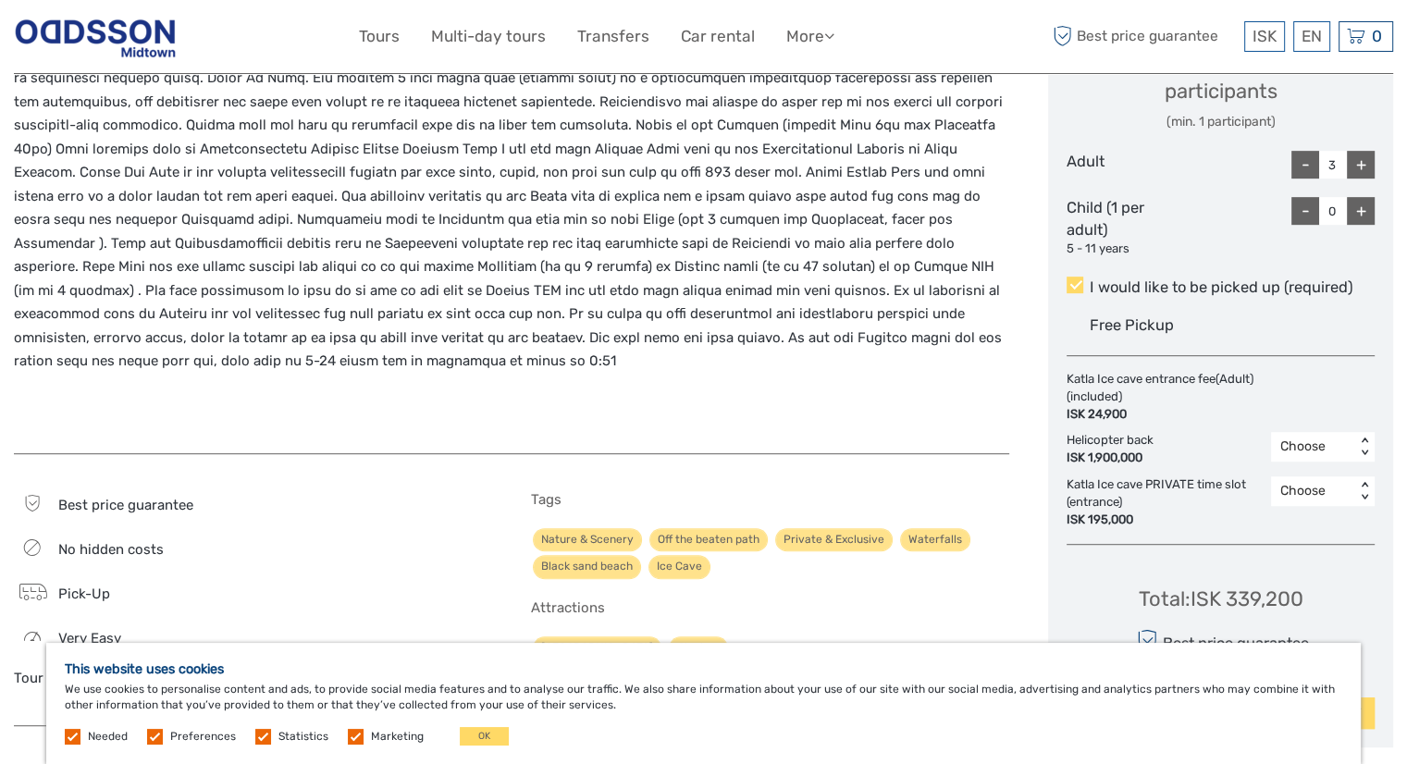
scroll to position [939, 0]
click at [1317, 449] on div "Choose" at bounding box center [1313, 446] width 66 height 19
click at [1217, 554] on div "Choose Date of Travel Next Month [DATE] Su Mo Tu We Th Fr Sa 28 29 30 1 2 3 4 5…" at bounding box center [1220, 60] width 345 height 1374
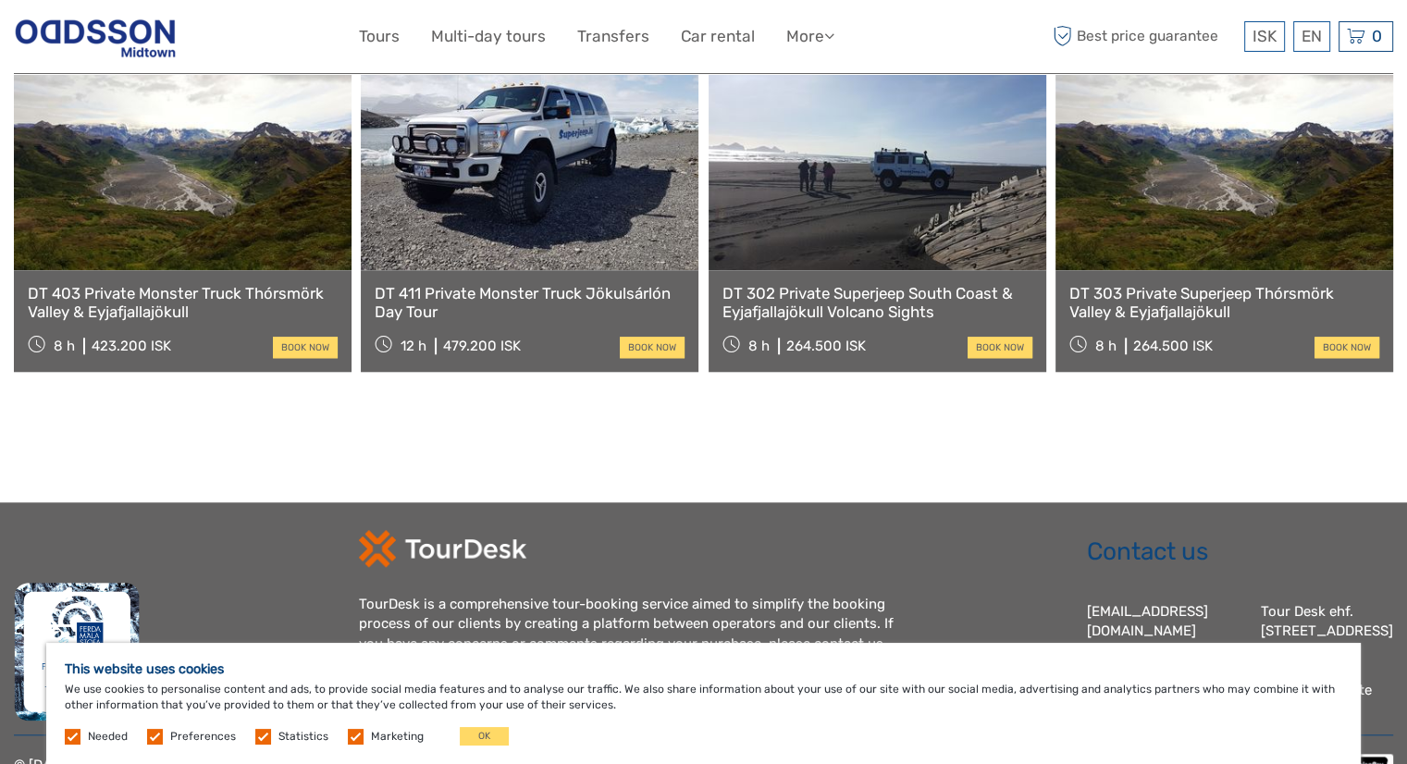
scroll to position [1754, 0]
